Goal: Task Accomplishment & Management: Manage account settings

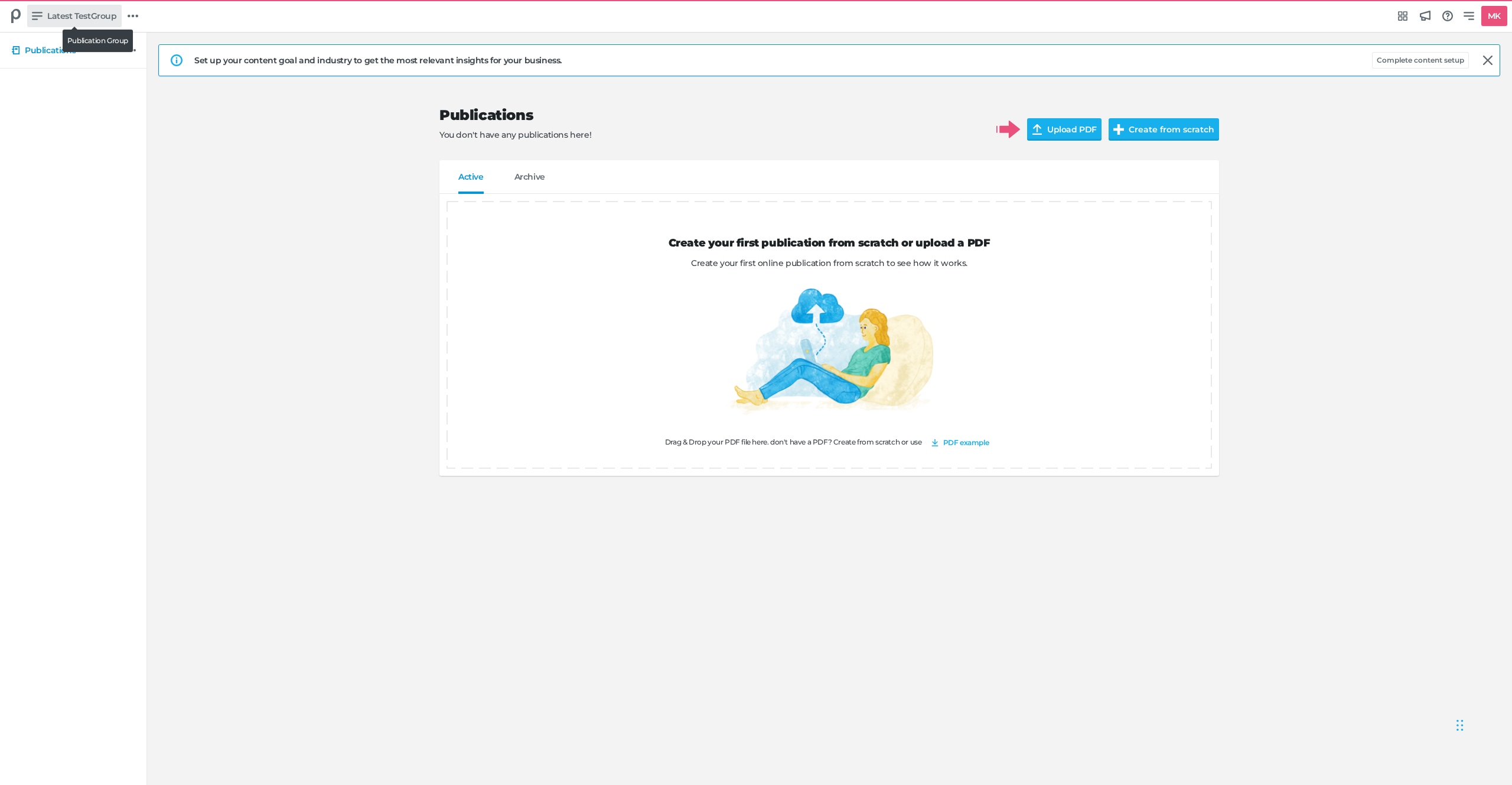
click at [65, 16] on span "Latest TestGroup" at bounding box center [82, 16] width 70 height 13
click at [96, 100] on link "Group font" at bounding box center [91, 94] width 114 height 21
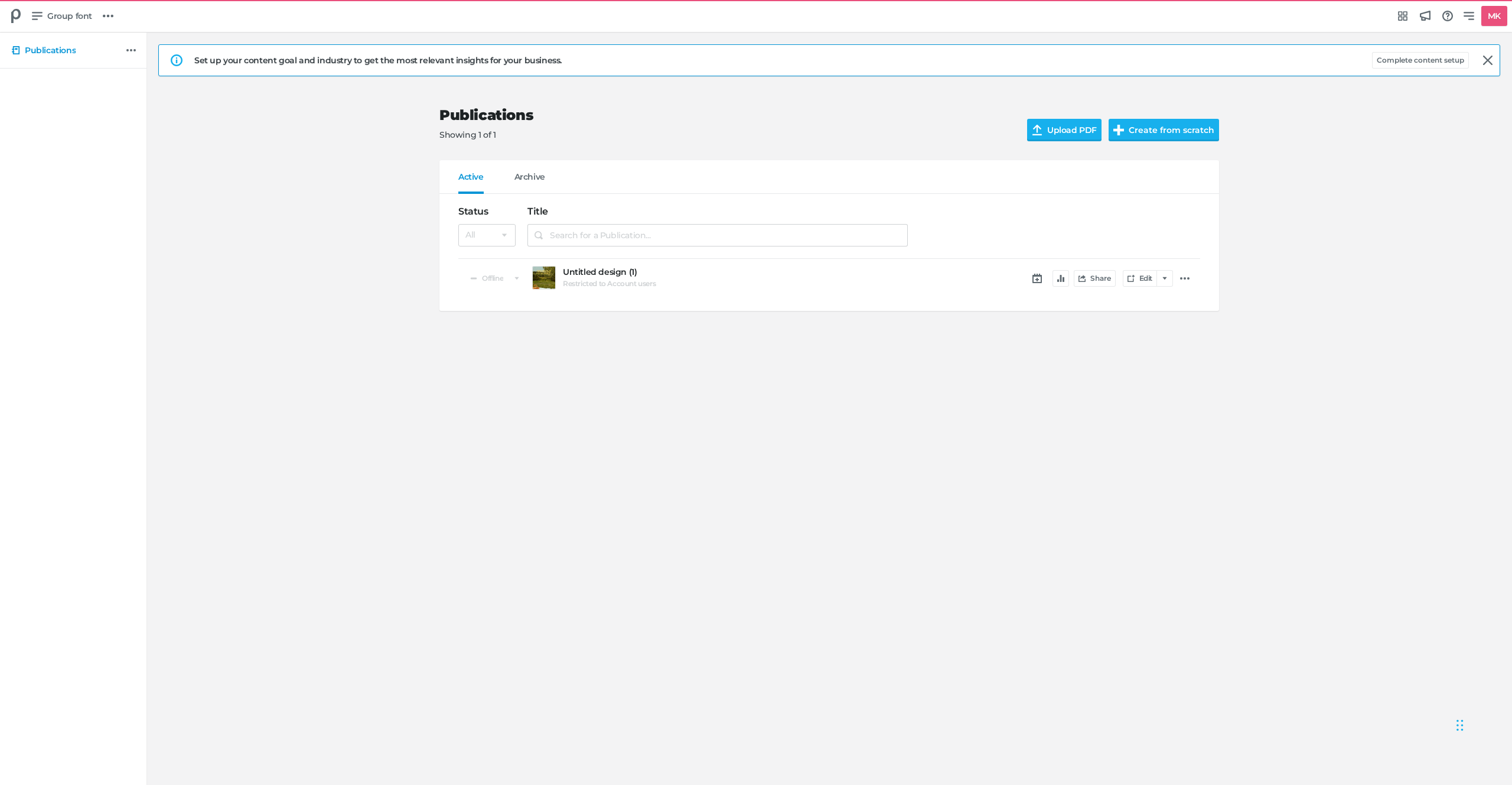
click at [429, 107] on div "Set up your content goal and industry to get the most relevant insights for you…" at bounding box center [829, 189] width 1342 height 290
drag, startPoint x: 491, startPoint y: 96, endPoint x: 759, endPoint y: 112, distance: 268.5
click at [749, 111] on div "Publications Showing 1 of 1 Upload PDF Create from scratch" at bounding box center [829, 124] width 779 height 72
click at [1417, 63] on button "Complete content setup" at bounding box center [1420, 60] width 97 height 16
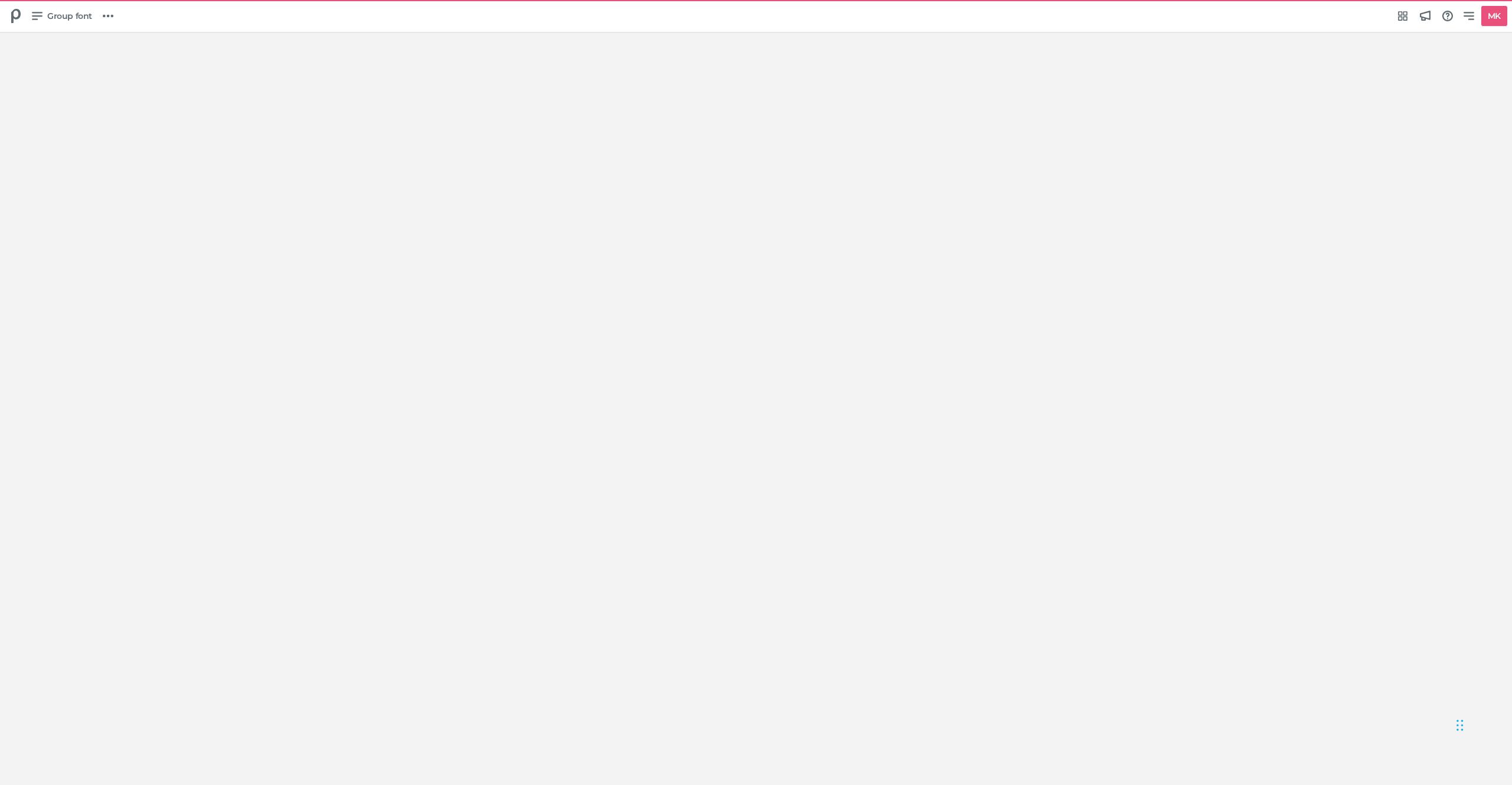
select select "Europe/Amsterdam"
select select "NL"
select select "hl"
select select "se"
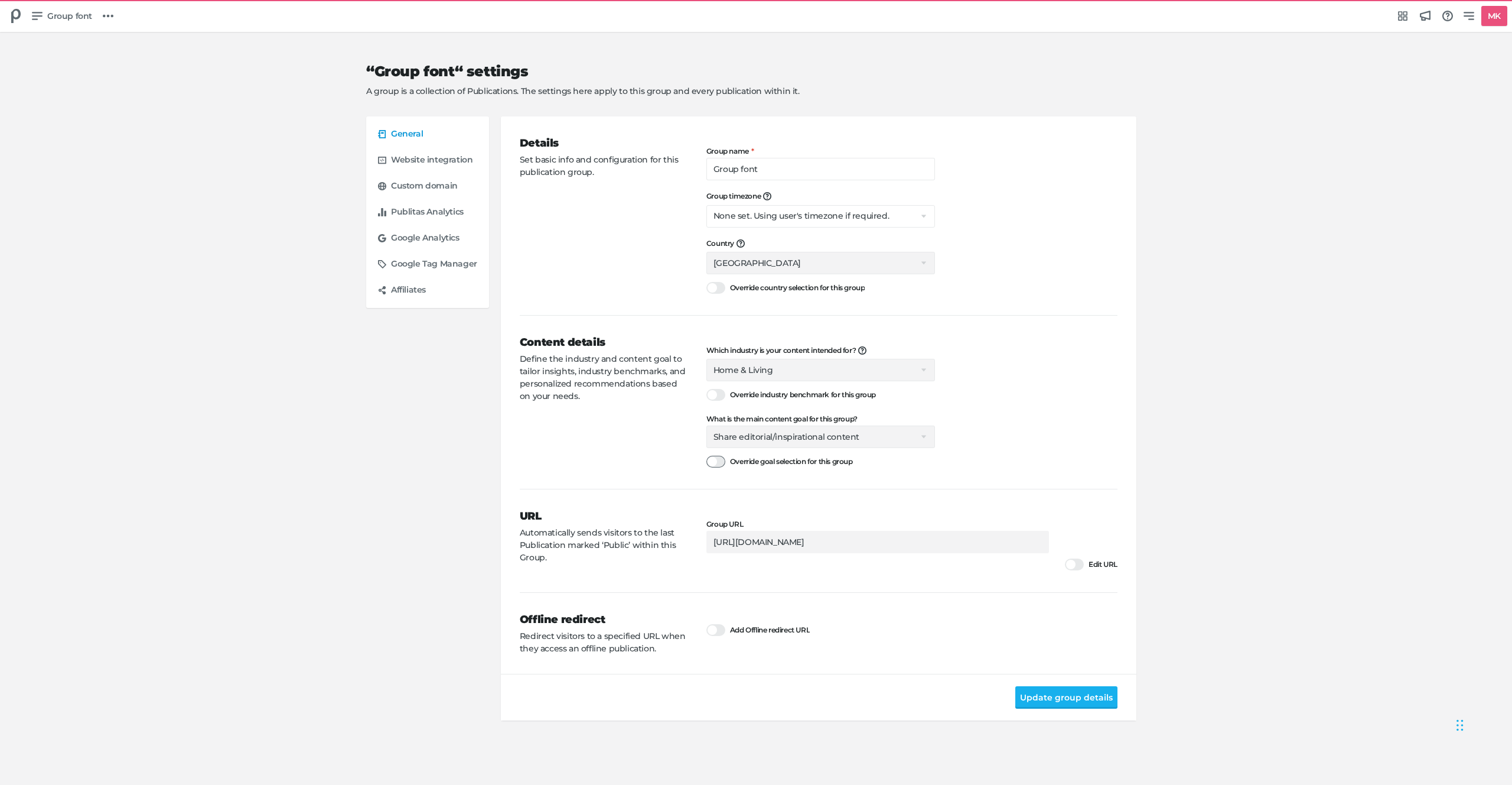
click at [718, 457] on div at bounding box center [716, 461] width 19 height 12
click at [707, 455] on input "Override goal selection for this group" at bounding box center [707, 455] width 0 height 0
select select
click at [712, 398] on div at bounding box center [716, 394] width 19 height 12
click at [707, 388] on input "Override industry benchmark for this group" at bounding box center [707, 388] width 0 height 0
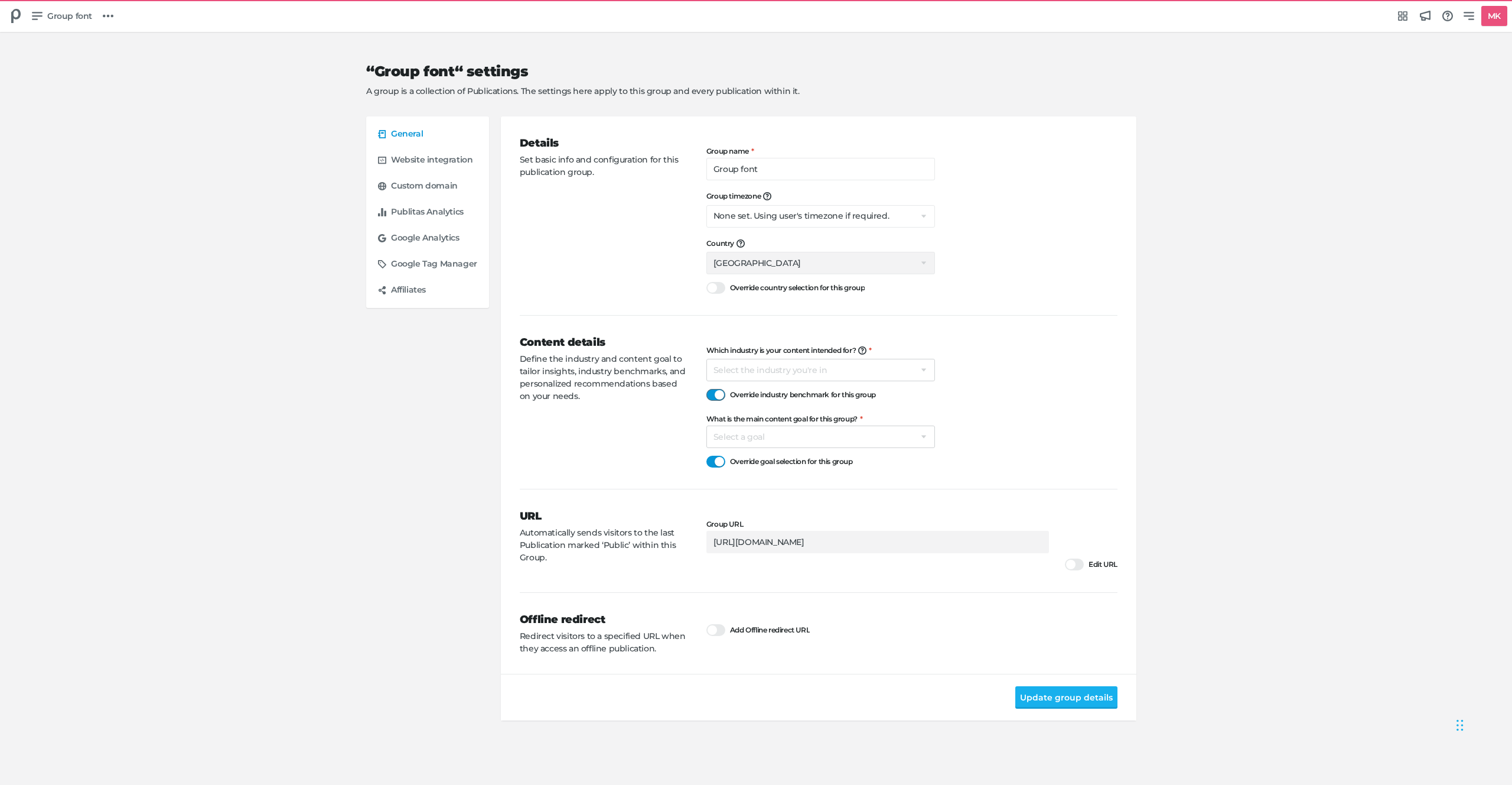
click at [714, 390] on div at bounding box center [716, 394] width 19 height 12
click at [707, 388] on input "Override industry benchmark for this group" at bounding box center [707, 388] width 0 height 0
select select "hl"
click at [744, 439] on select "Select a goal Sell products directly or on the website Promote physical store/d…" at bounding box center [820, 437] width 228 height 22
select select "sp"
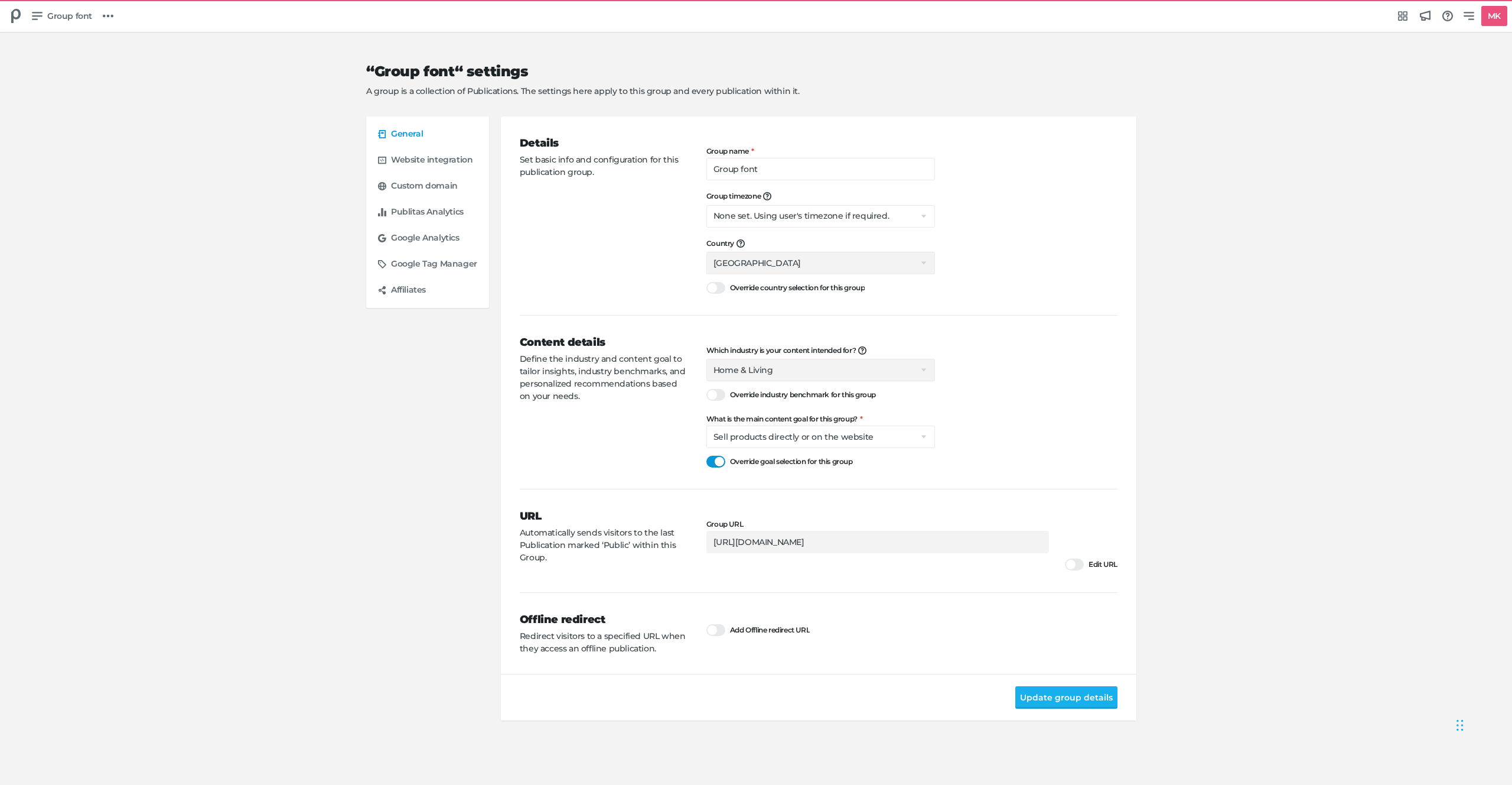
click at [604, 454] on div "Content details Define the industry and content goal to tailor insights, indust…" at bounding box center [613, 402] width 187 height 135
click at [1034, 689] on button "Update group details" at bounding box center [1066, 697] width 102 height 22
click at [10, 16] on icon at bounding box center [16, 16] width 14 height 14
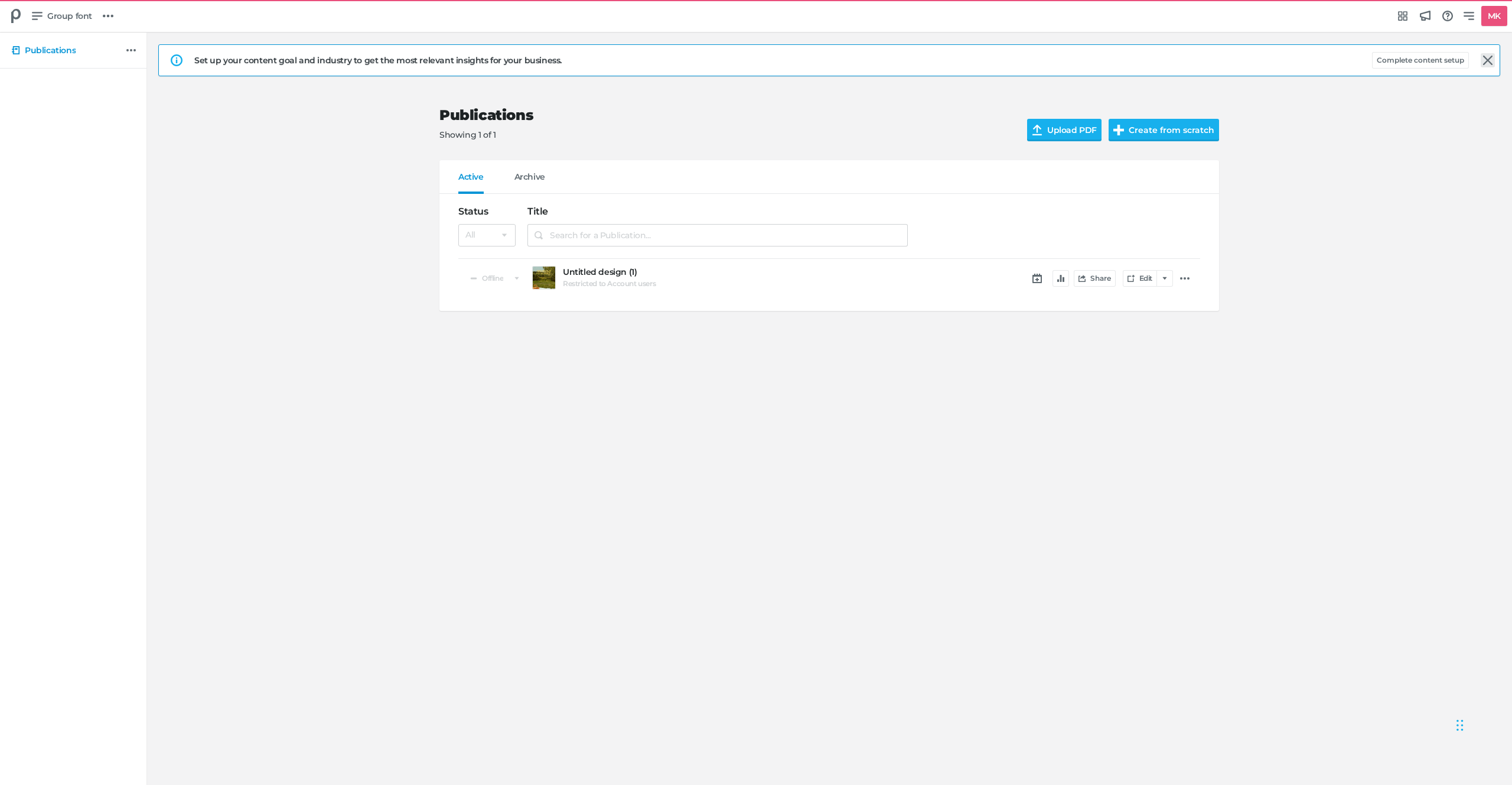
click at [1489, 62] on icon at bounding box center [1487, 60] width 10 height 10
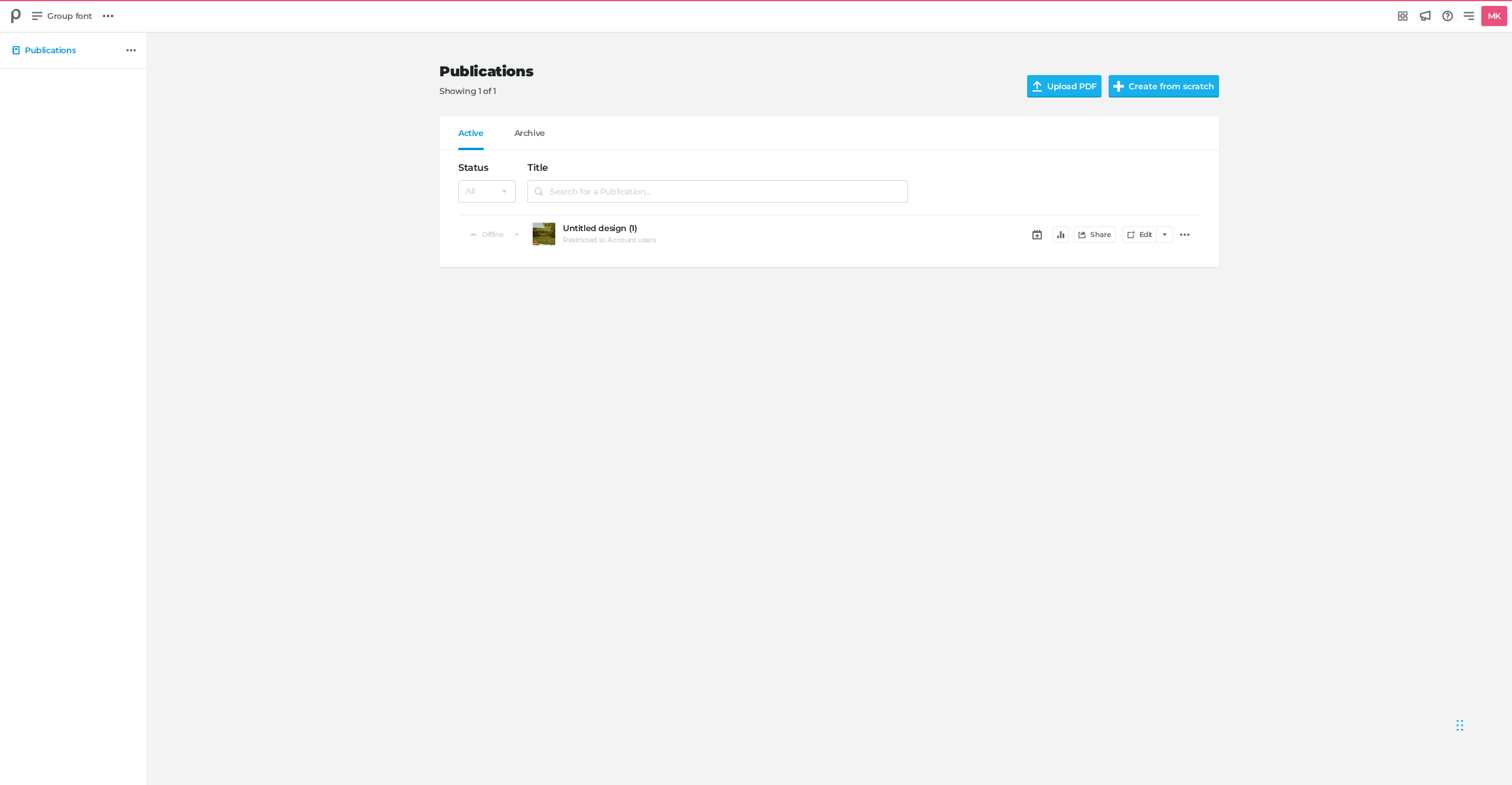
click at [1100, 152] on div at bounding box center [1059, 182] width 280 height 64
click at [53, 5] on link "Group font" at bounding box center [62, 16] width 70 height 22
drag, startPoint x: 1254, startPoint y: 48, endPoint x: 1308, endPoint y: 46, distance: 54.0
click at [1254, 48] on div "Switch publication group Account font Group font Latest TestGroup UXtest Create…" at bounding box center [756, 392] width 1512 height 785
click at [58, 16] on span "Group font" at bounding box center [70, 16] width 45 height 13
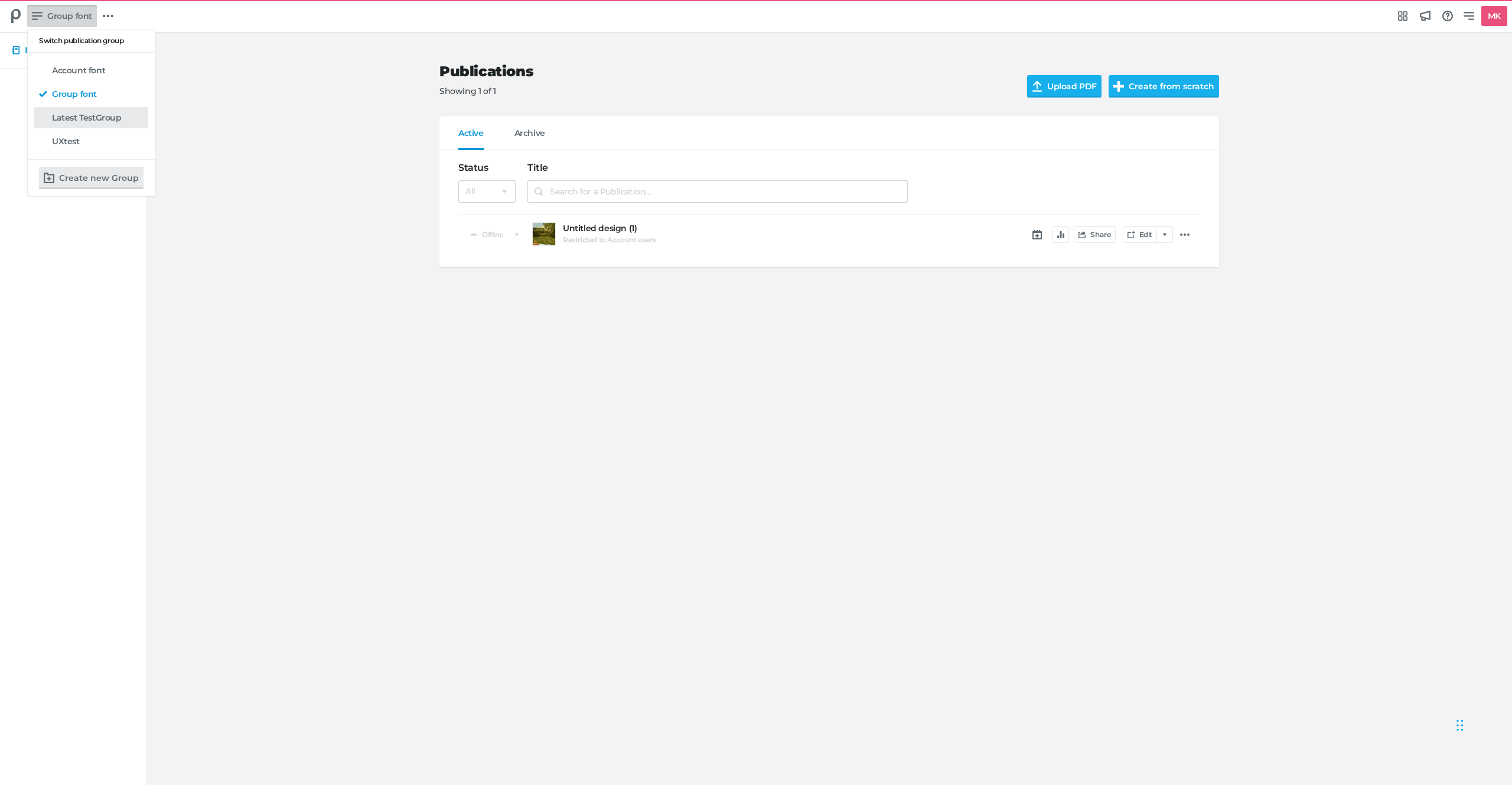
click at [82, 124] on link "Latest TestGroup" at bounding box center [91, 117] width 114 height 21
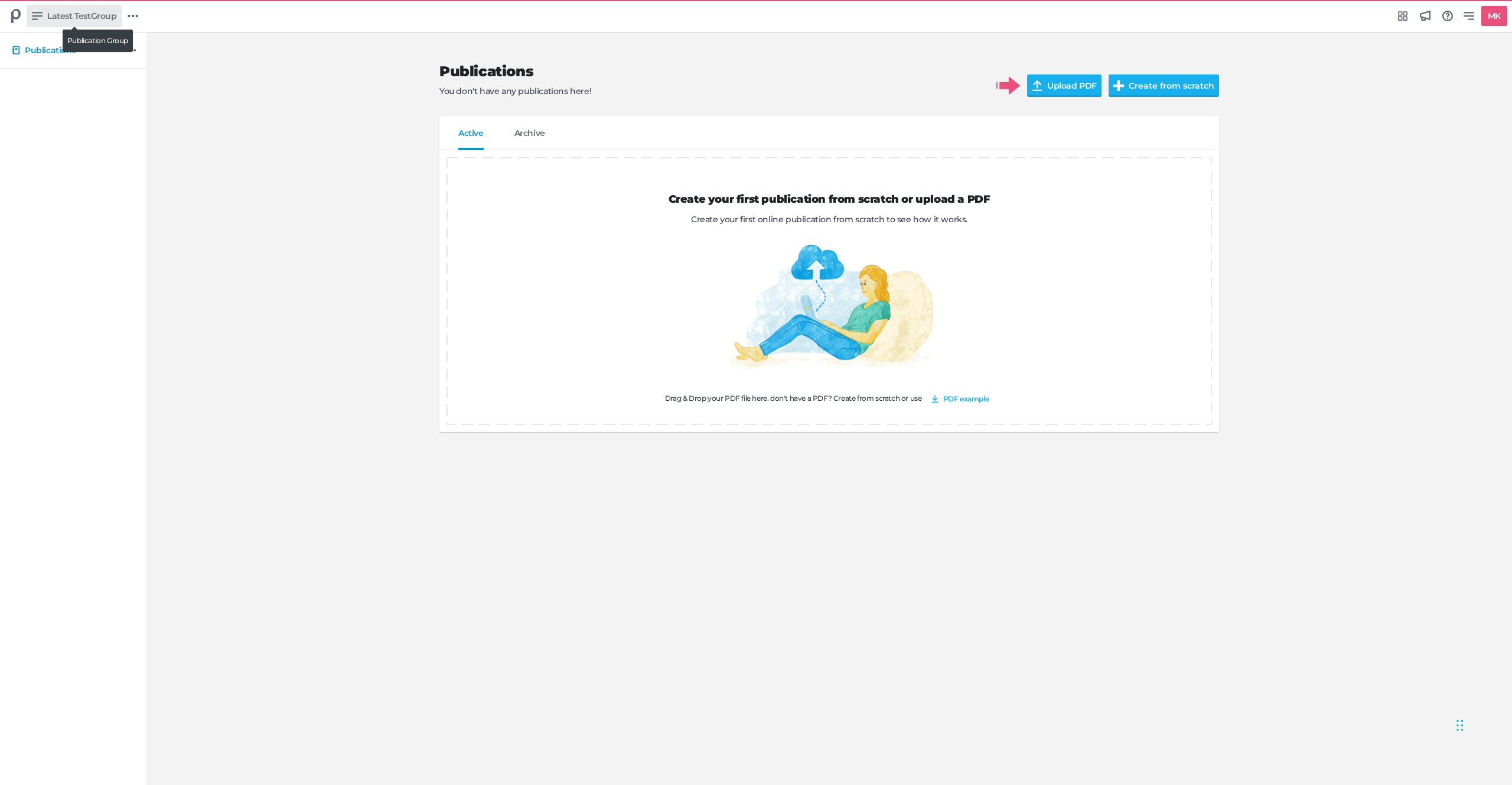
click at [55, 11] on span "Latest TestGroup" at bounding box center [82, 16] width 70 height 13
click at [61, 145] on h5 "UXtest" at bounding box center [66, 141] width 28 height 10
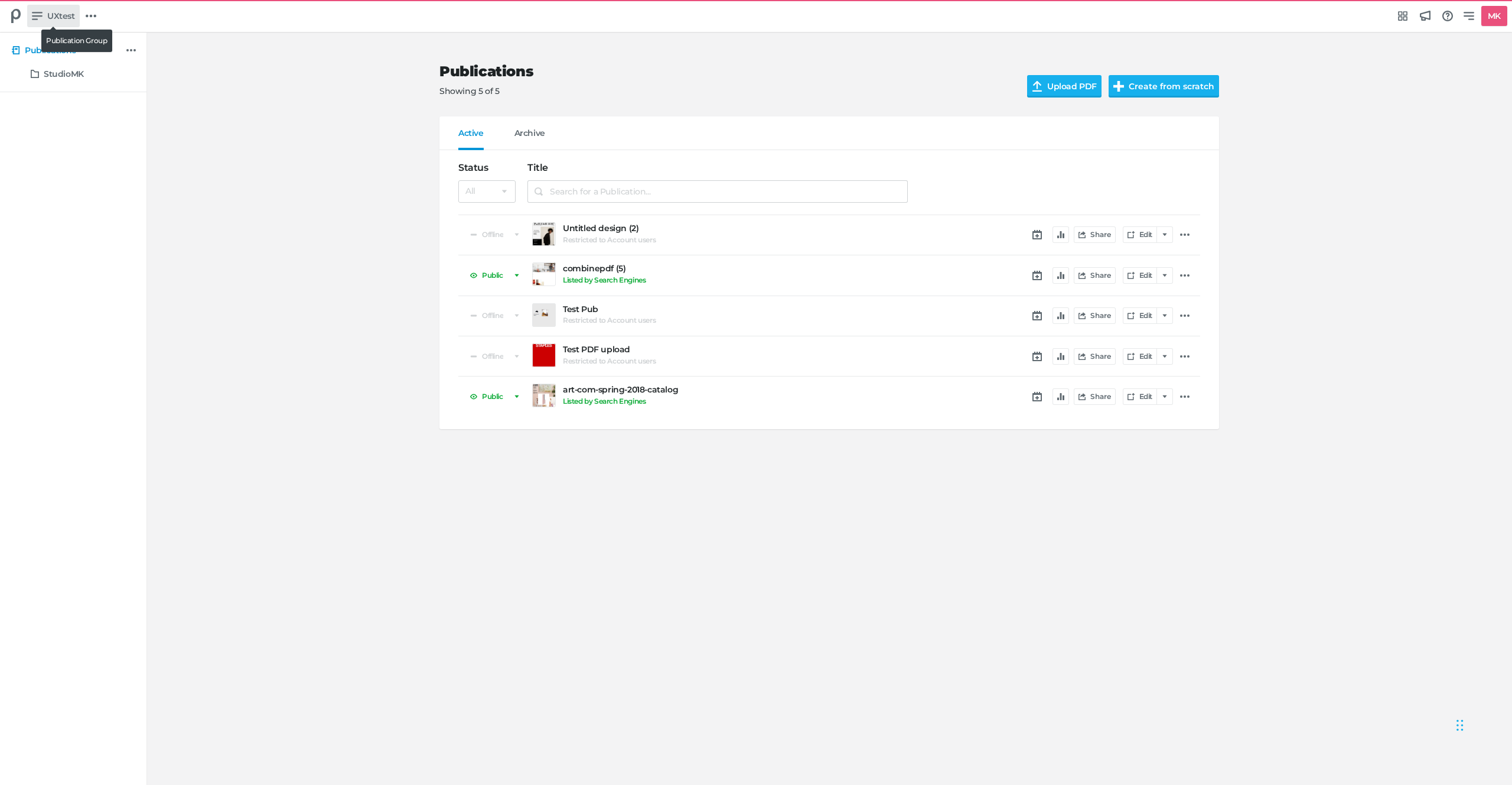
click at [60, 6] on link "UXtest" at bounding box center [53, 16] width 53 height 22
click at [65, 70] on h5 "Account font" at bounding box center [79, 70] width 53 height 10
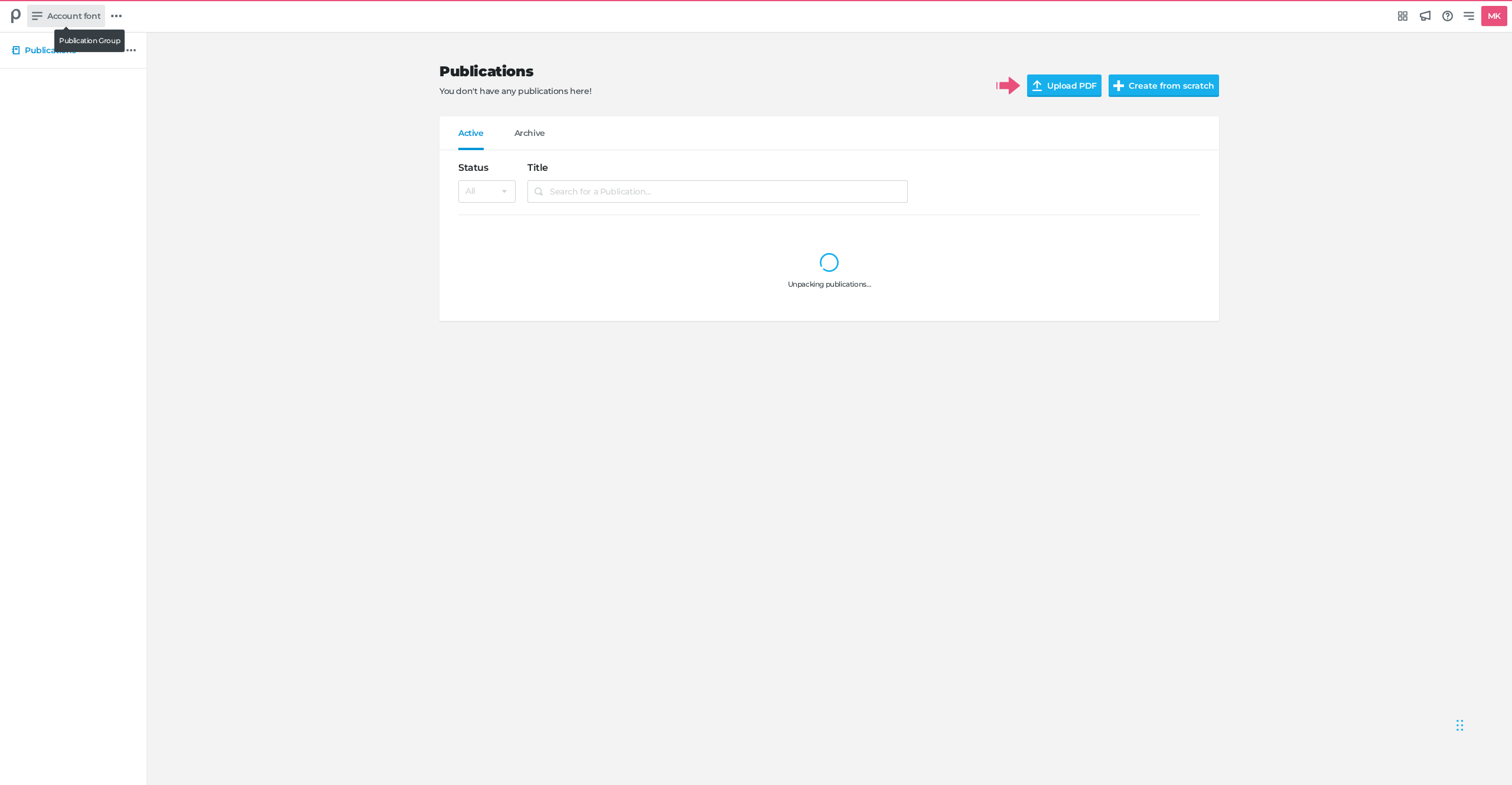
click at [74, 20] on span "Account font" at bounding box center [74, 16] width 53 height 13
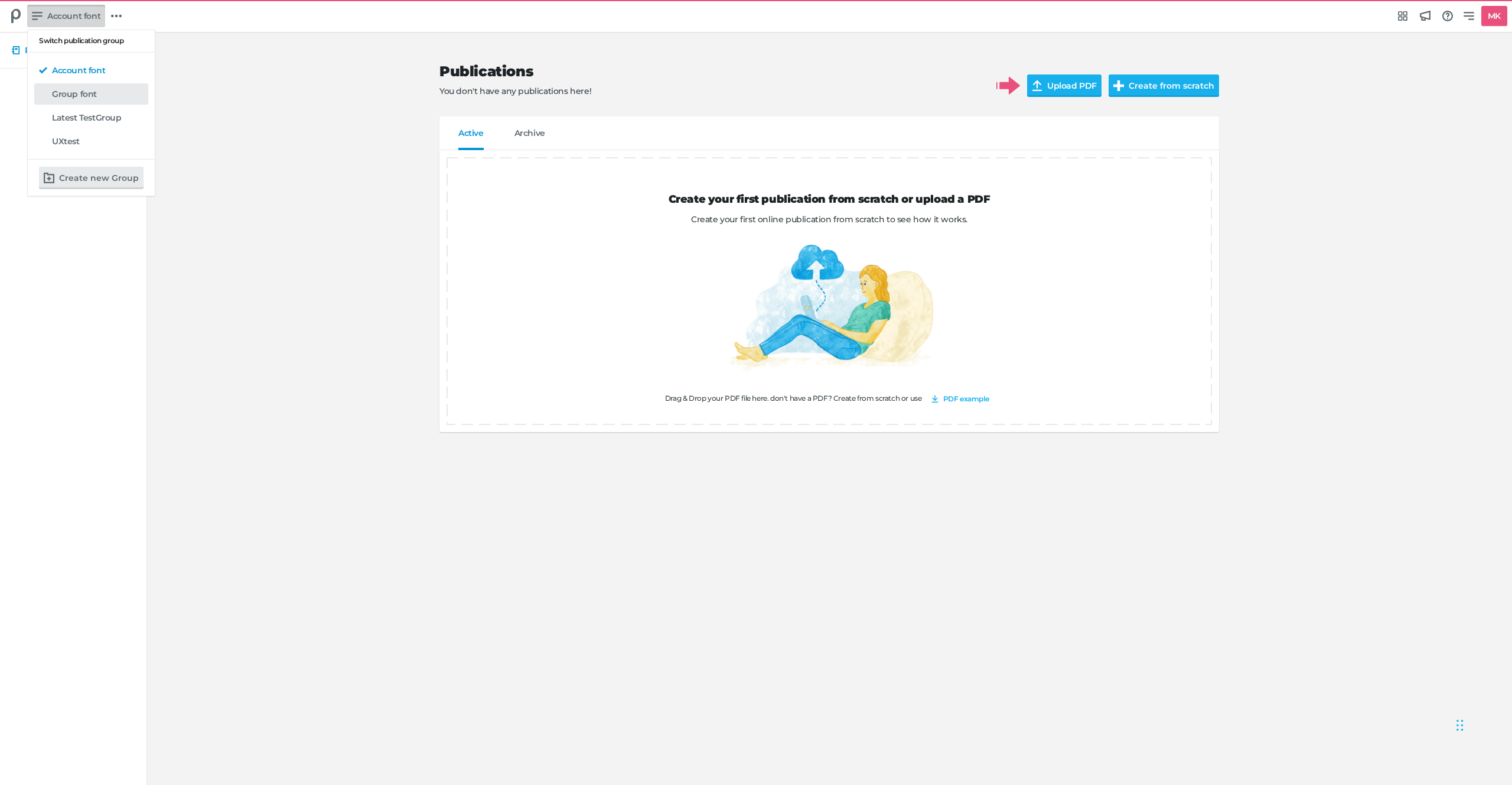
click at [85, 100] on div "Group font" at bounding box center [98, 94] width 92 height 12
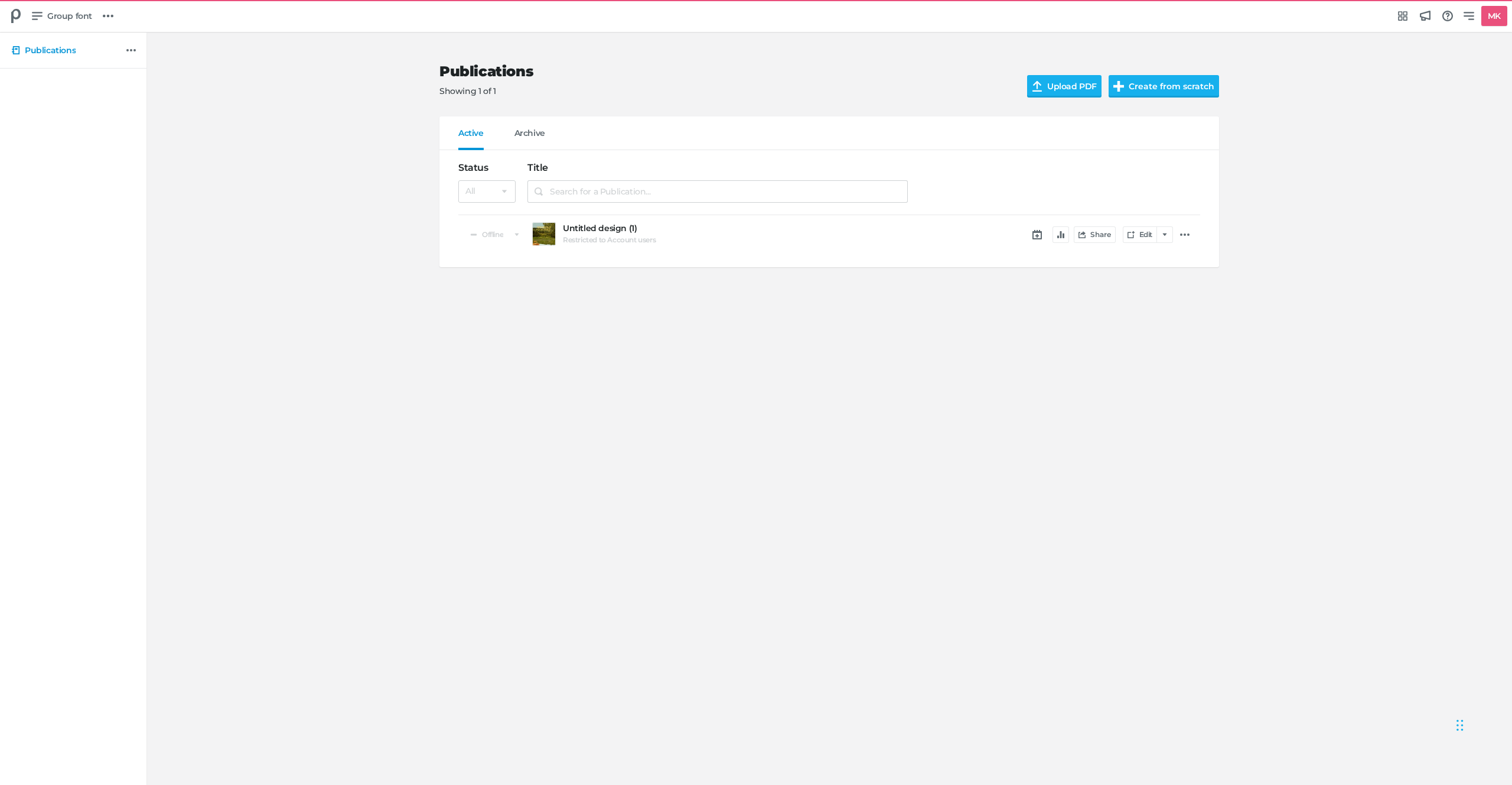
click at [1484, 64] on div "Publications Showing 1 of 1 Upload PDF Create from scratch Active Archive Publi…" at bounding box center [829, 161] width 1342 height 258
click at [1468, 47] on div "Publications Showing 1 of 1 Upload PDF Create from scratch Active Archive Publi…" at bounding box center [829, 161] width 1342 height 258
click at [27, 23] on div at bounding box center [16, 16] width 22 height 22
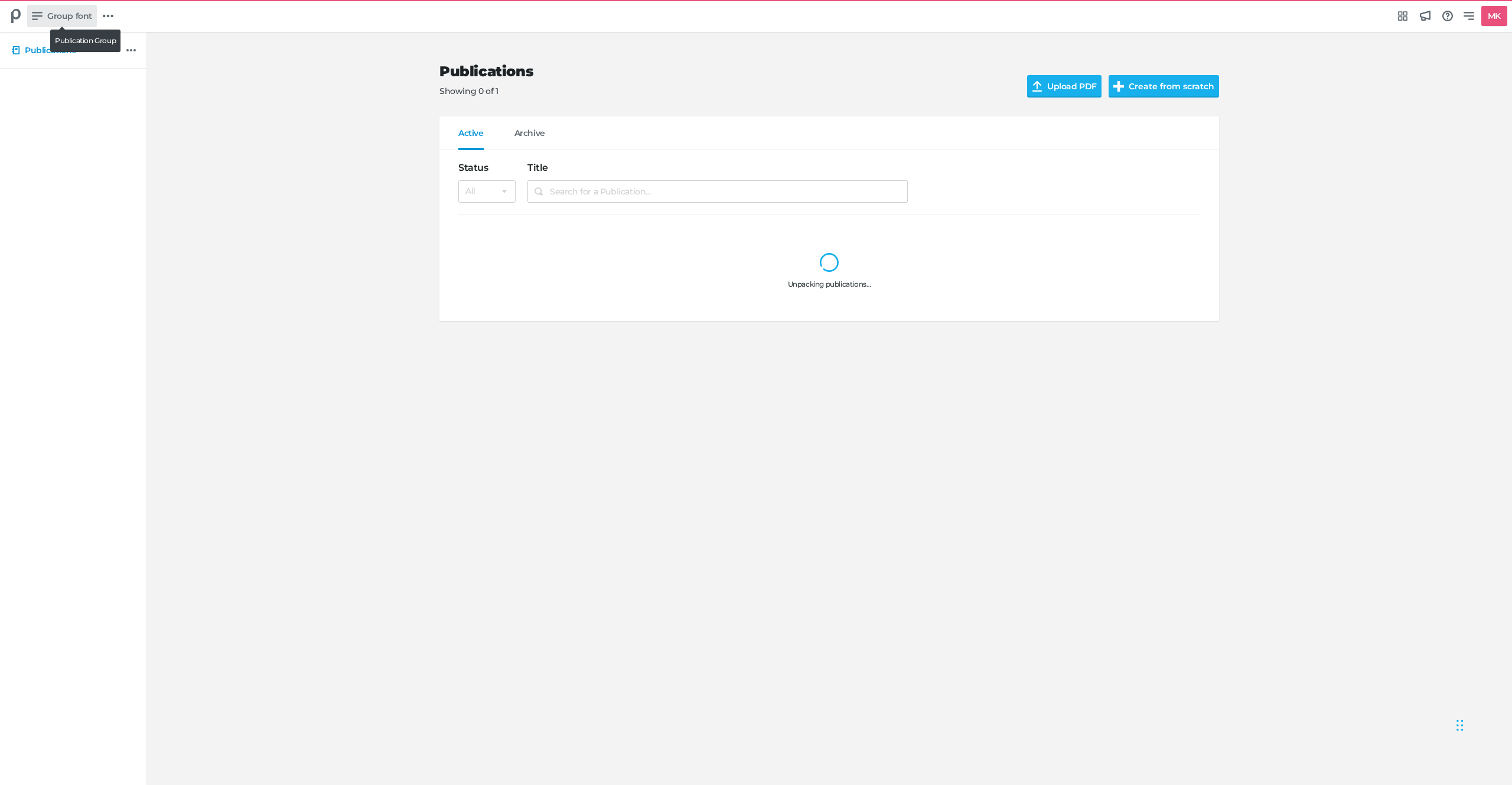
click at [48, 15] on span "Group font" at bounding box center [70, 16] width 45 height 13
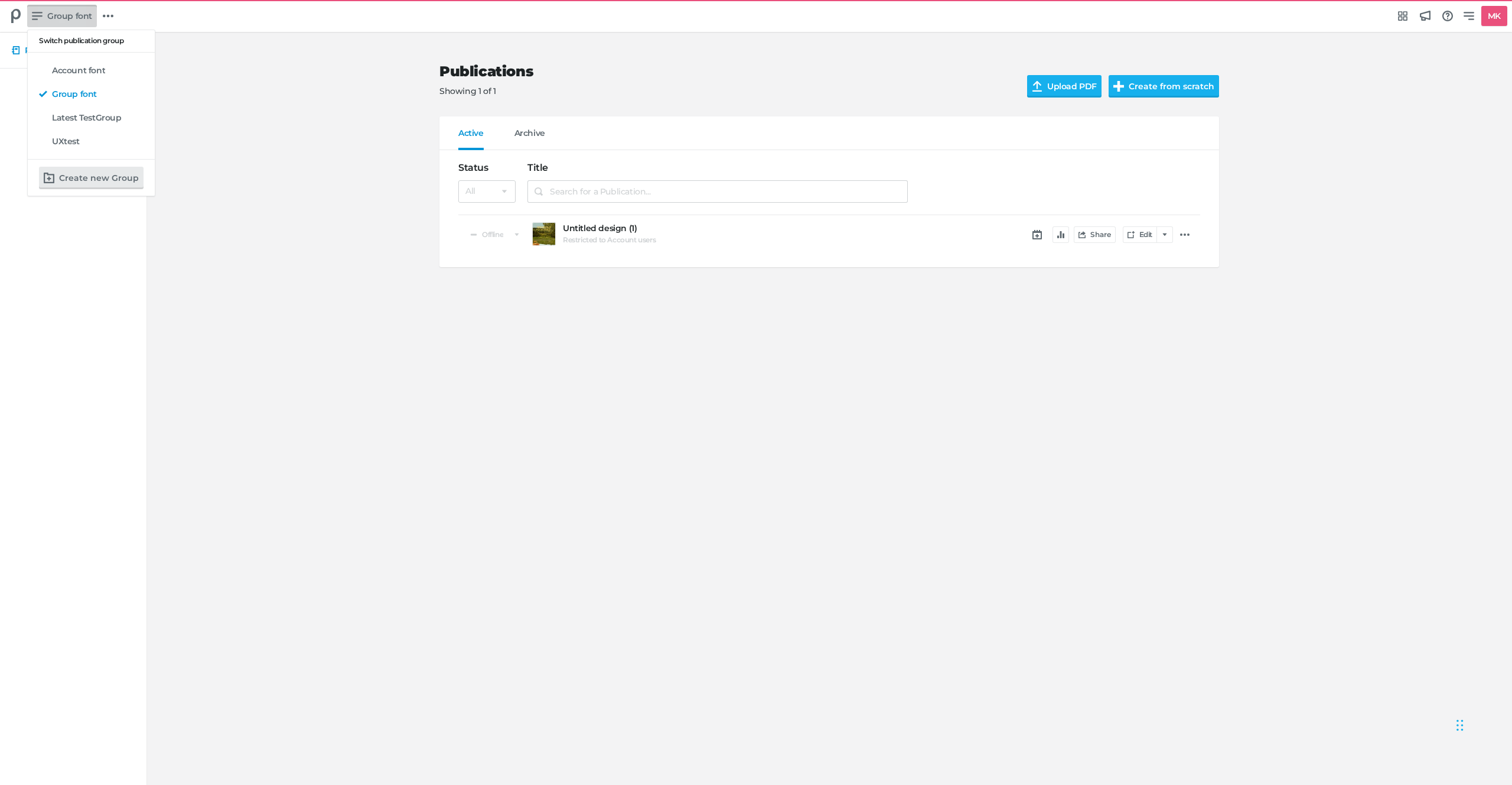
click at [109, 18] on div "Switch publication group Account font Group font Latest TestGroup UXtest Create…" at bounding box center [756, 392] width 1512 height 785
click at [119, 12] on nav "Group font Publication Group Group menu Integrations Hub Announcements Knowledg…" at bounding box center [756, 16] width 1512 height 32
click at [112, 13] on icon at bounding box center [108, 16] width 10 height 10
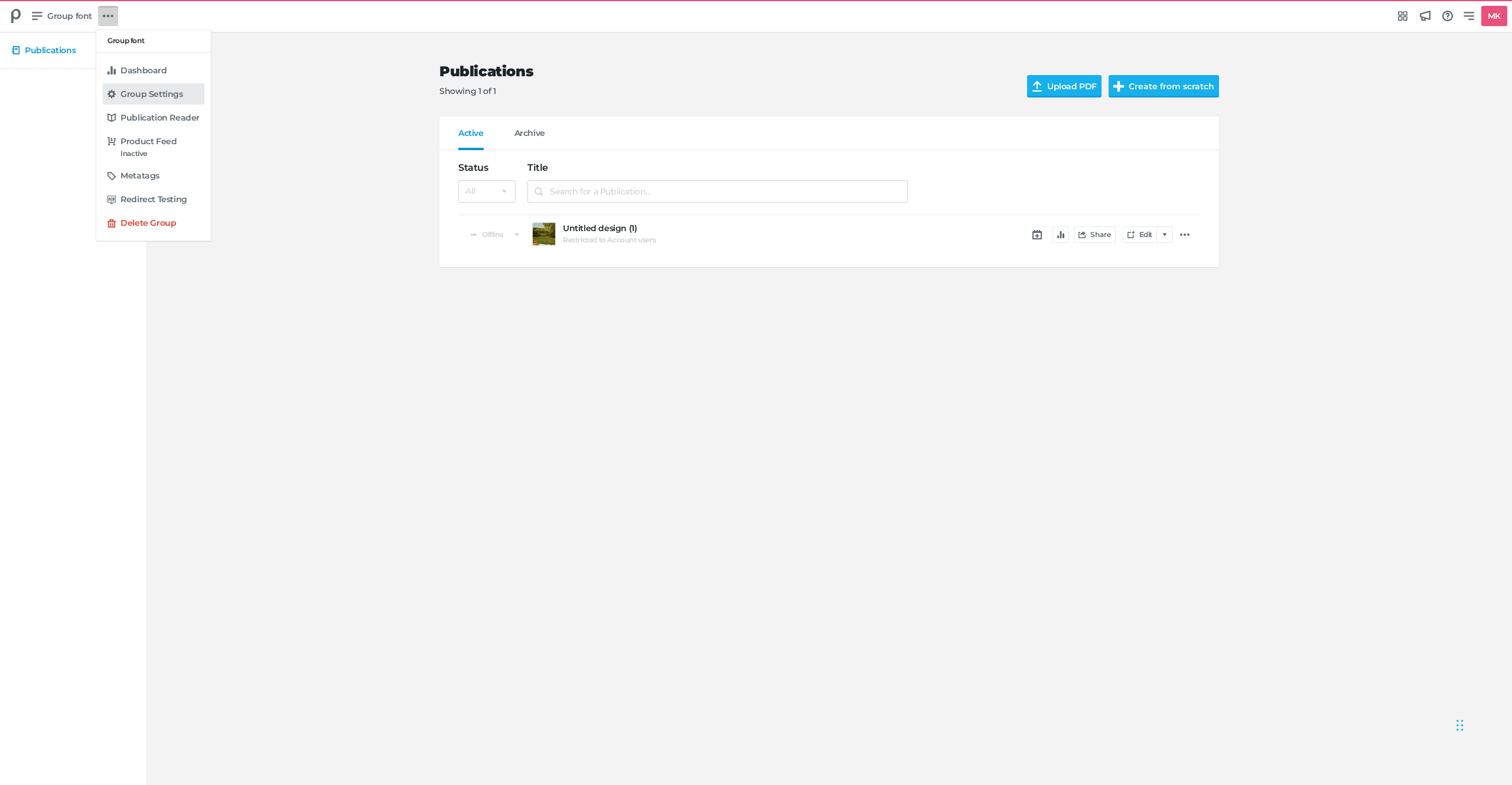
click at [155, 87] on link "Group Settings" at bounding box center [154, 94] width 101 height 21
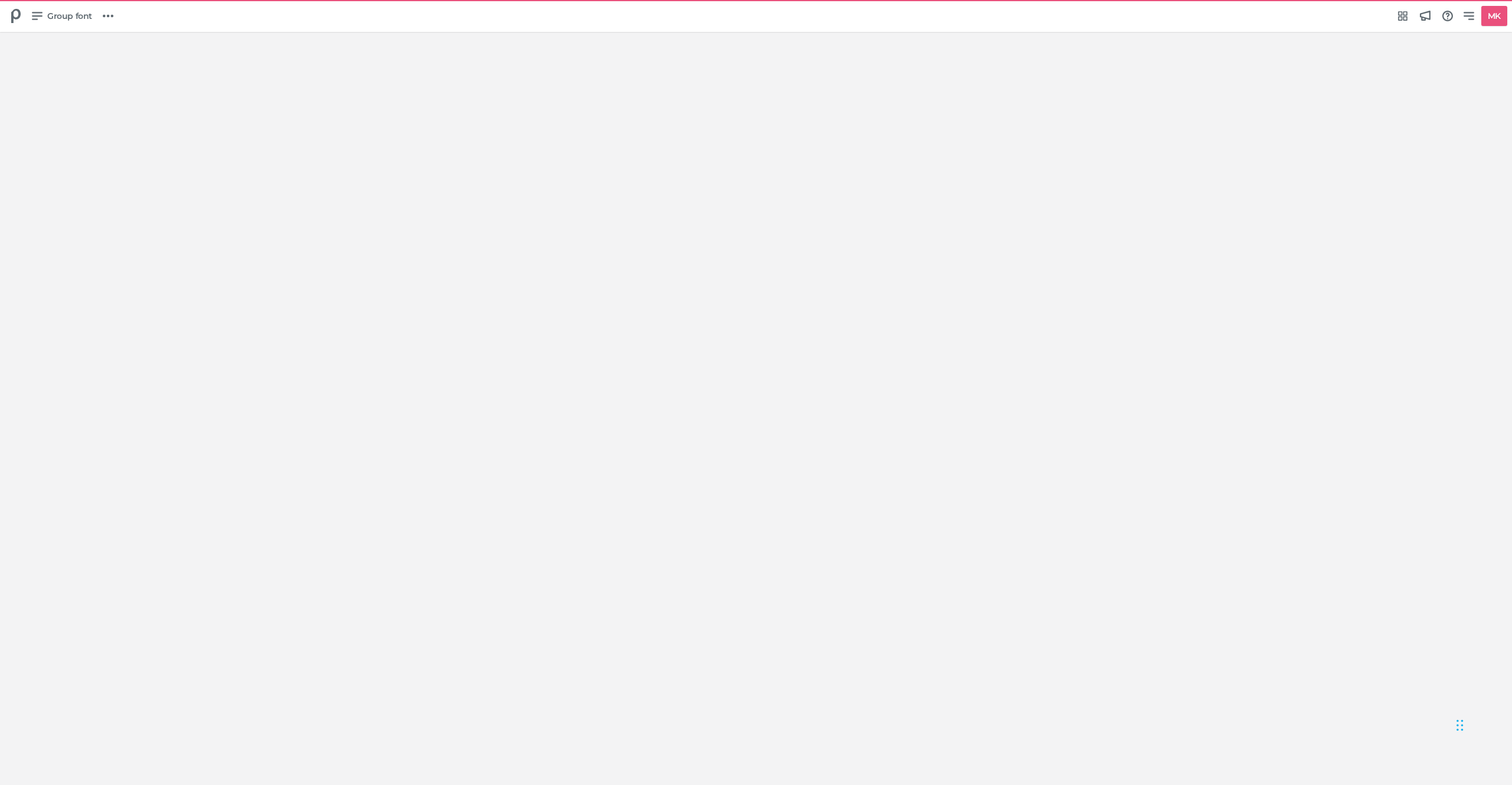
select select "Europe/Amsterdam"
select select "NL"
select select "hl"
select select "sp"
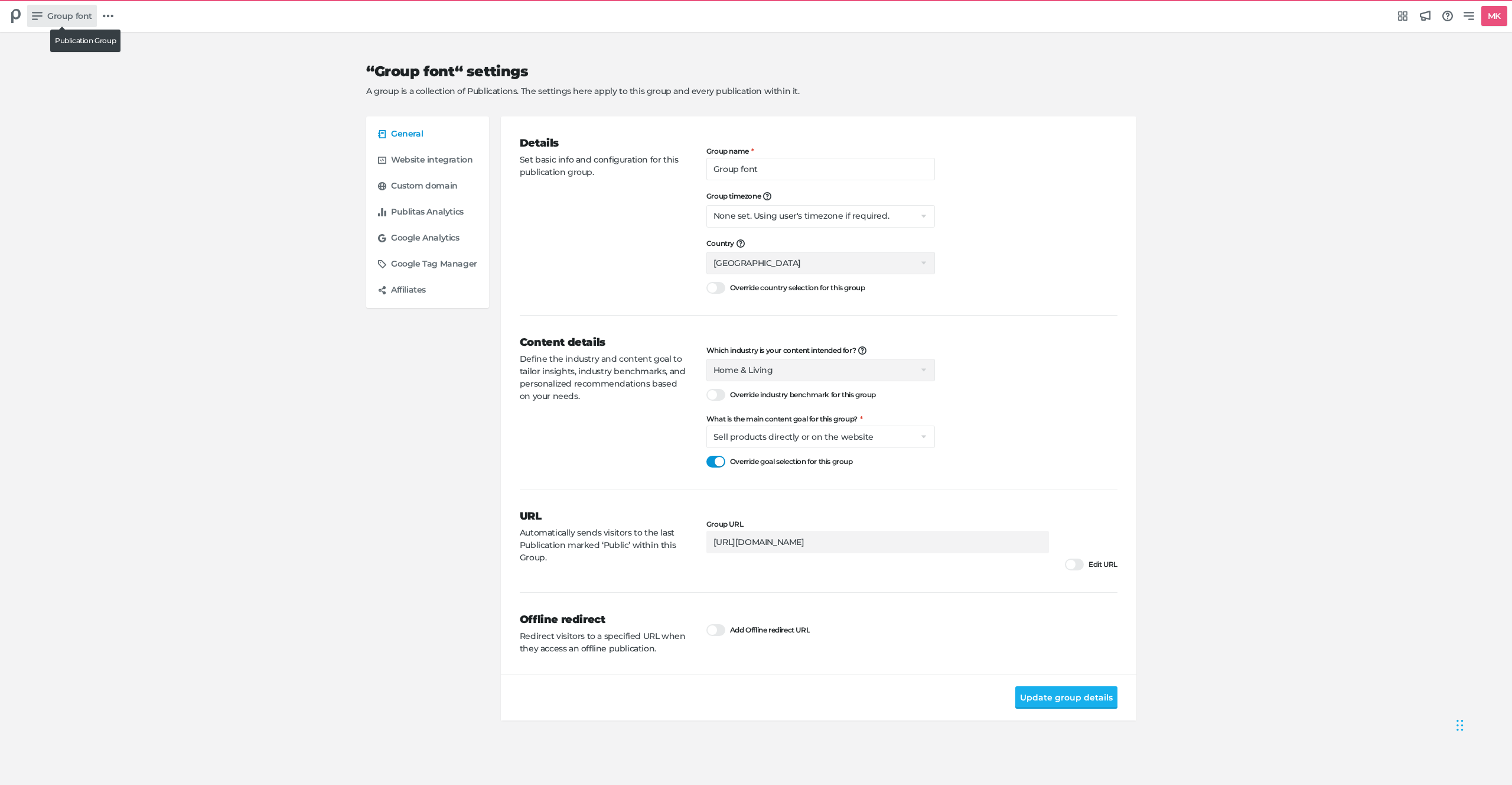
click at [61, 20] on span "Group font" at bounding box center [70, 16] width 45 height 13
click at [68, 115] on h5 "Latest TestGroup" at bounding box center [87, 117] width 70 height 10
type input "Latest TestGroup"
select select "se"
type input "https://integration3-view.publitas.com/latest-testgroup"
